Goal: Entertainment & Leisure: Browse casually

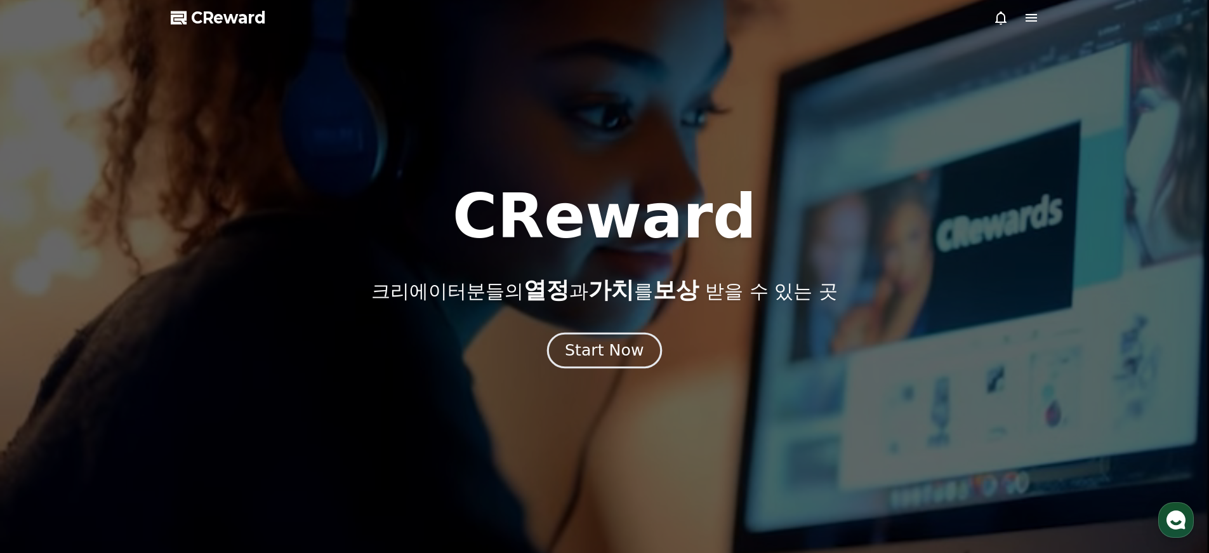
click at [585, 353] on div "Start Now" at bounding box center [604, 351] width 79 height 22
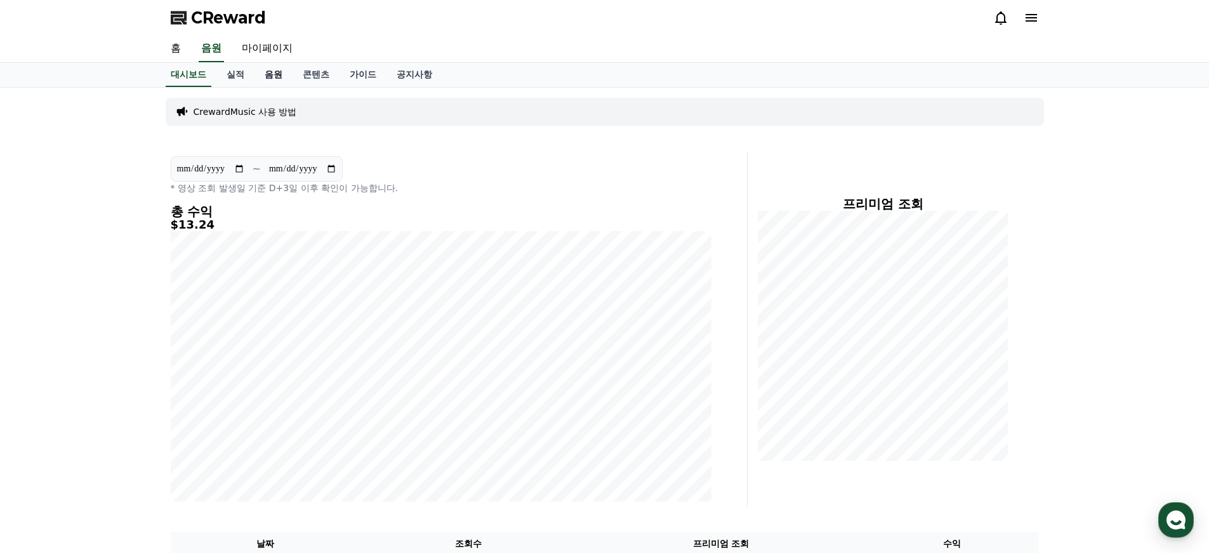
click at [260, 74] on link "음원" at bounding box center [274, 75] width 38 height 24
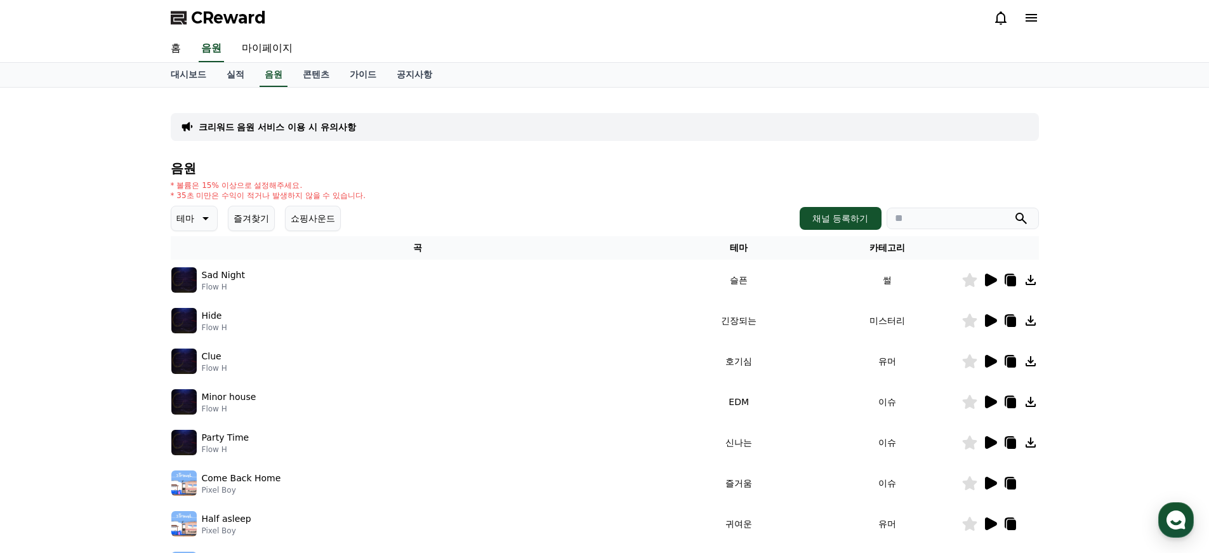
click at [202, 218] on icon at bounding box center [205, 218] width 6 height 3
click at [202, 323] on button "긴장되는" at bounding box center [196, 323] width 46 height 28
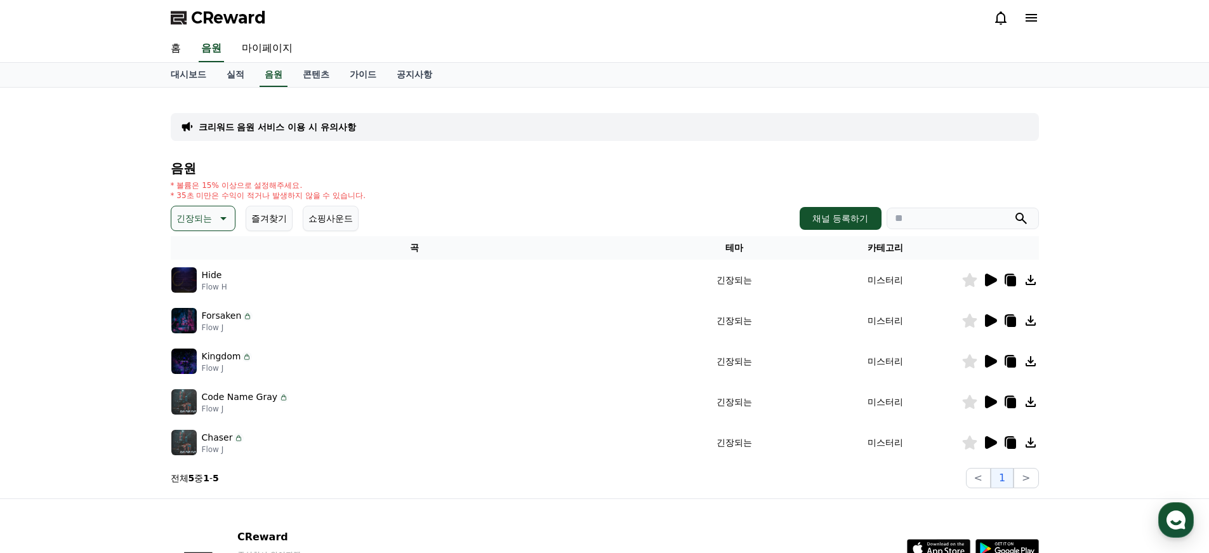
click at [991, 441] on icon at bounding box center [991, 442] width 12 height 13
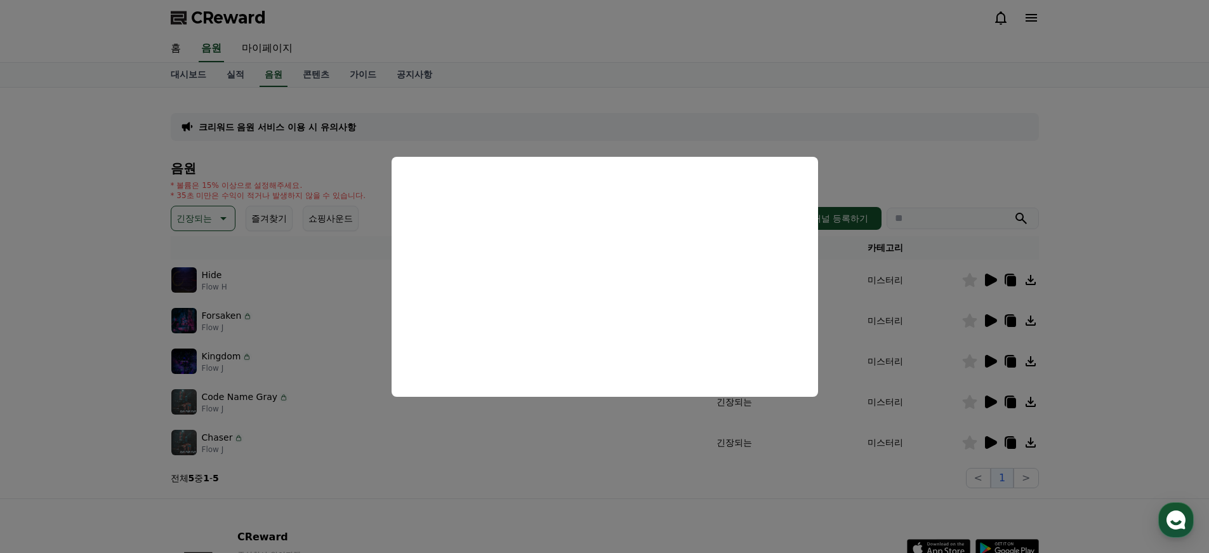
click at [992, 390] on button "close modal" at bounding box center [604, 276] width 1209 height 553
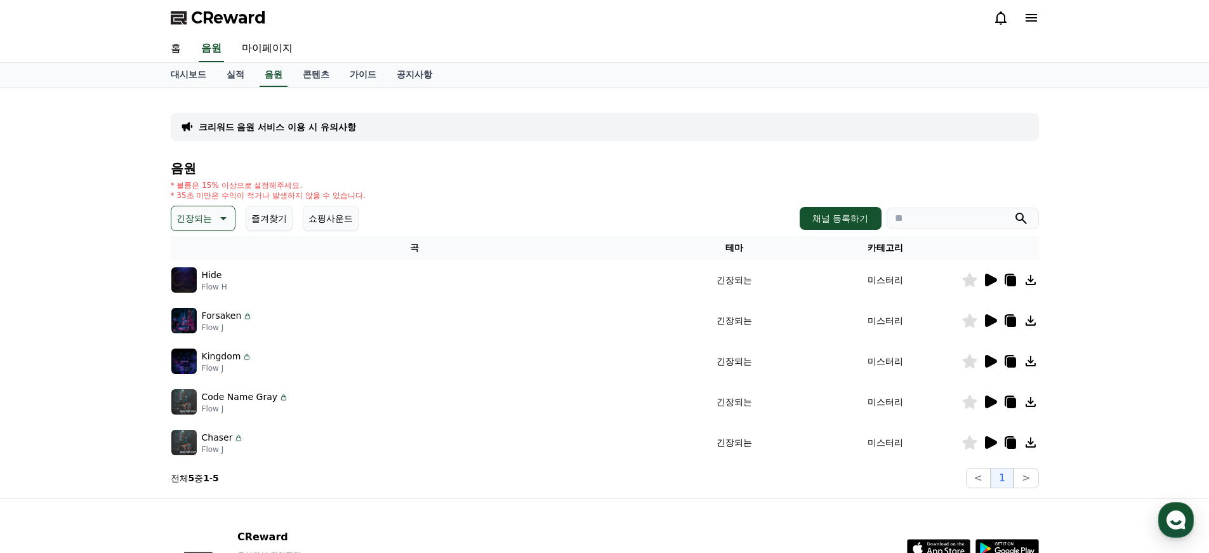
click at [993, 399] on icon at bounding box center [991, 401] width 12 height 13
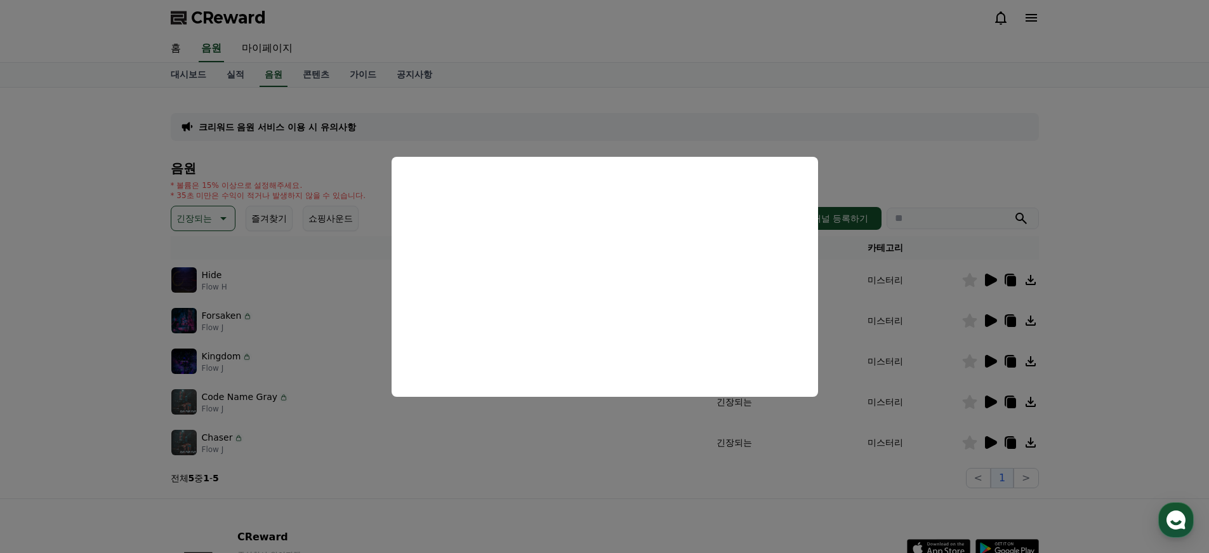
click at [1123, 364] on button "close modal" at bounding box center [604, 276] width 1209 height 553
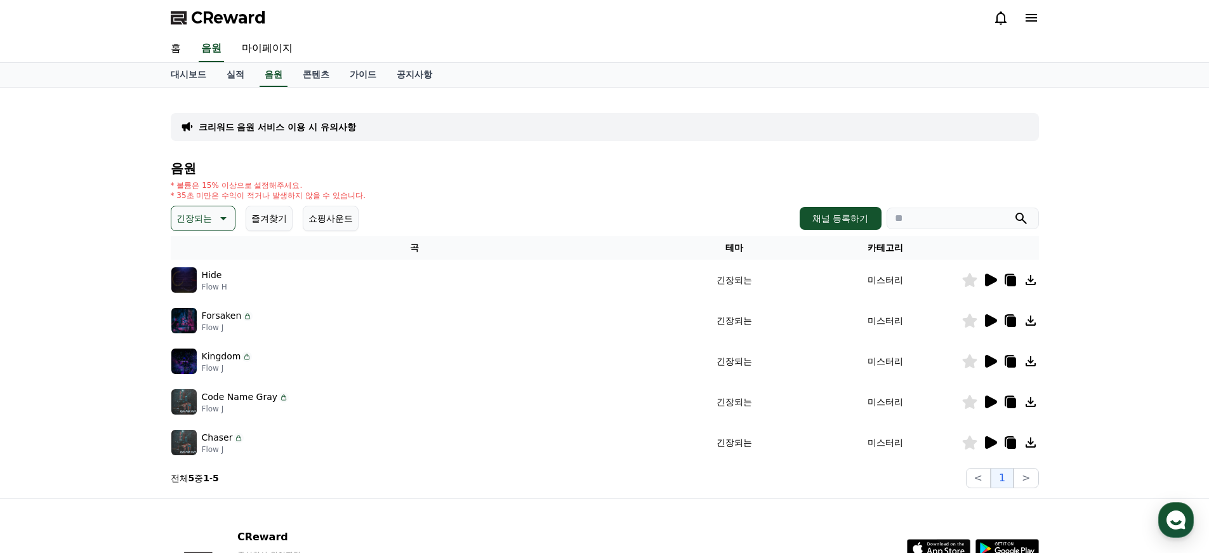
click at [1032, 399] on icon at bounding box center [1030, 401] width 15 height 15
